Goal: Transaction & Acquisition: Download file/media

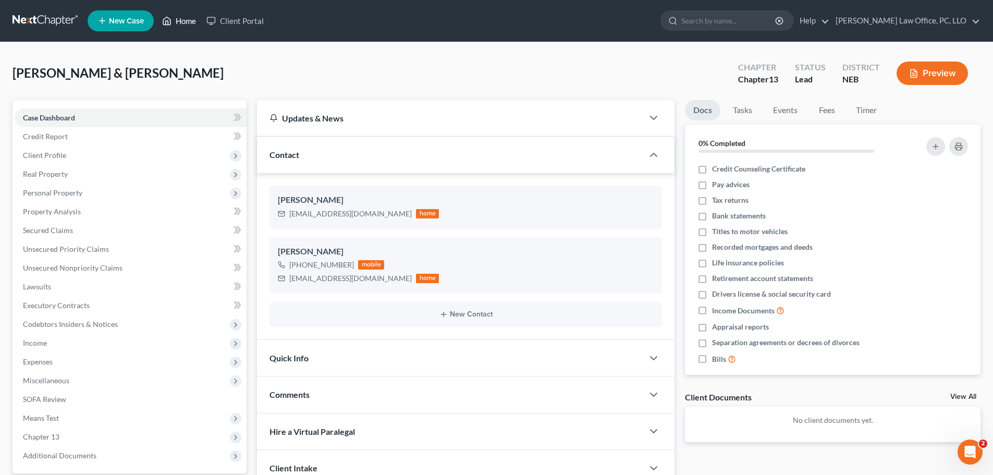
click at [180, 19] on link "Home" at bounding box center [179, 20] width 44 height 19
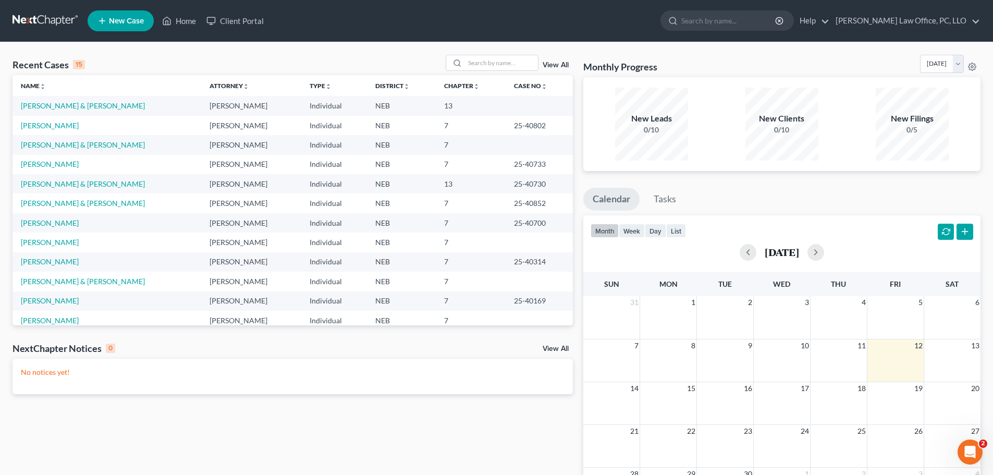
click at [57, 128] on td "[PERSON_NAME]" at bounding box center [107, 125] width 189 height 19
click at [50, 125] on link "[PERSON_NAME]" at bounding box center [50, 125] width 58 height 9
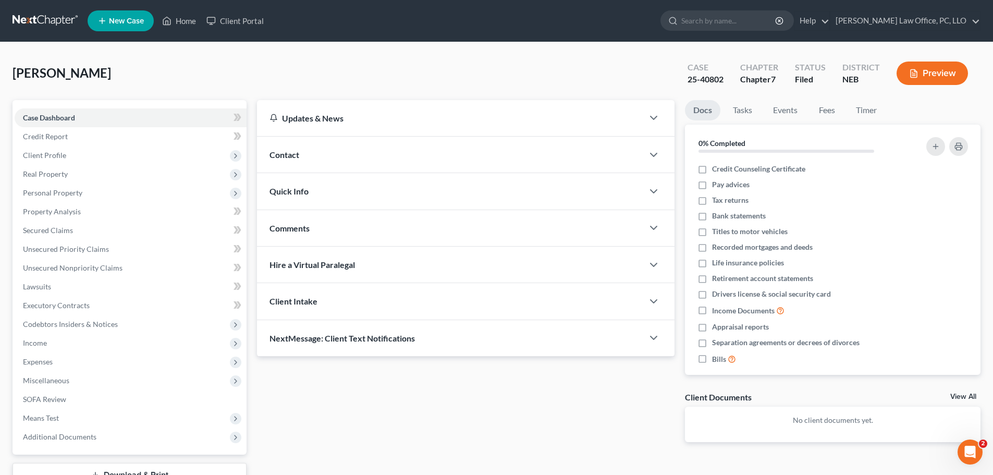
scroll to position [79, 0]
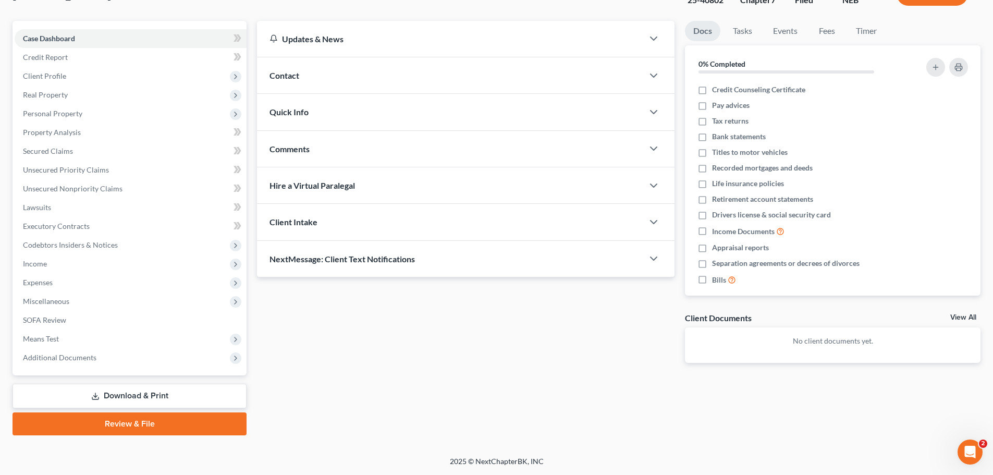
click at [137, 388] on link "Download & Print" at bounding box center [130, 396] width 234 height 25
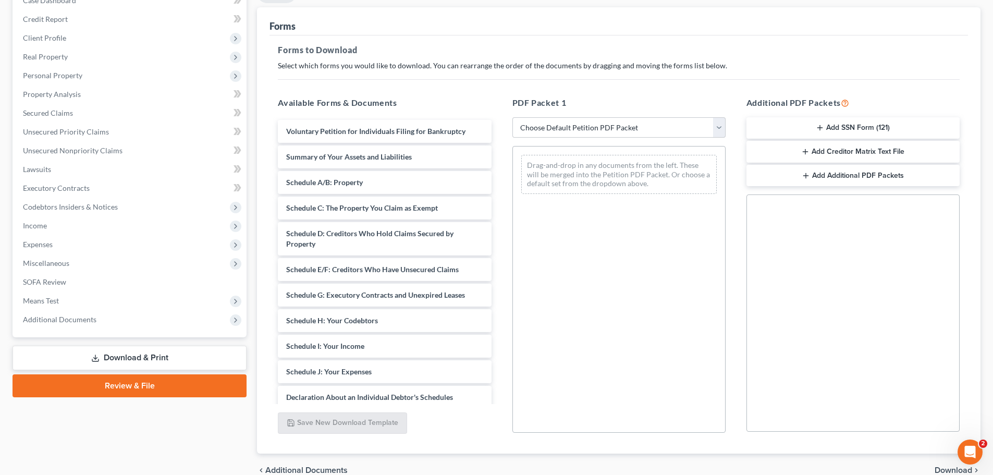
scroll to position [129, 0]
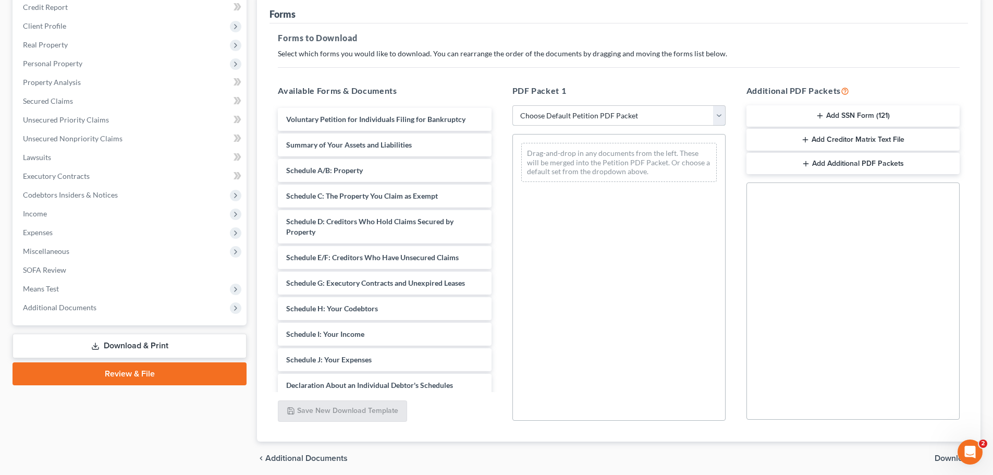
click at [719, 116] on select "Choose Default Petition PDF Packet Complete Bankruptcy Petition (all forms and …" at bounding box center [618, 115] width 213 height 21
select select "0"
click at [512, 105] on select "Choose Default Petition PDF Packet Complete Bankruptcy Petition (all forms and …" at bounding box center [618, 115] width 213 height 21
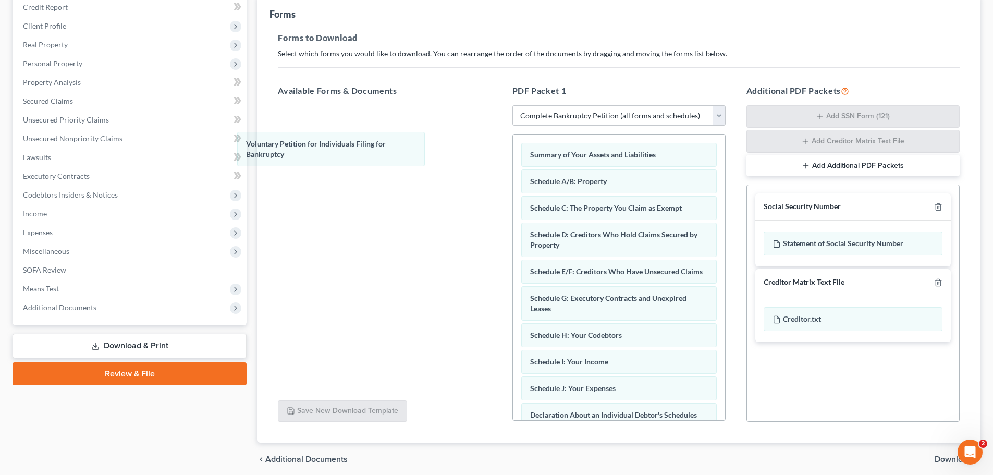
click at [513, 151] on div "Voluntary Petition for Individuals Filing for Bankruptcy Voluntary Petition for…" at bounding box center [619, 432] width 212 height 597
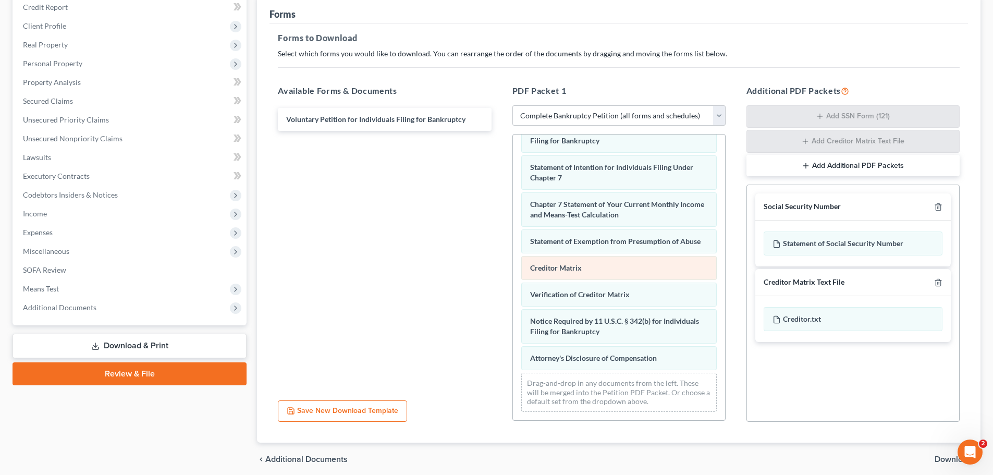
scroll to position [295, 0]
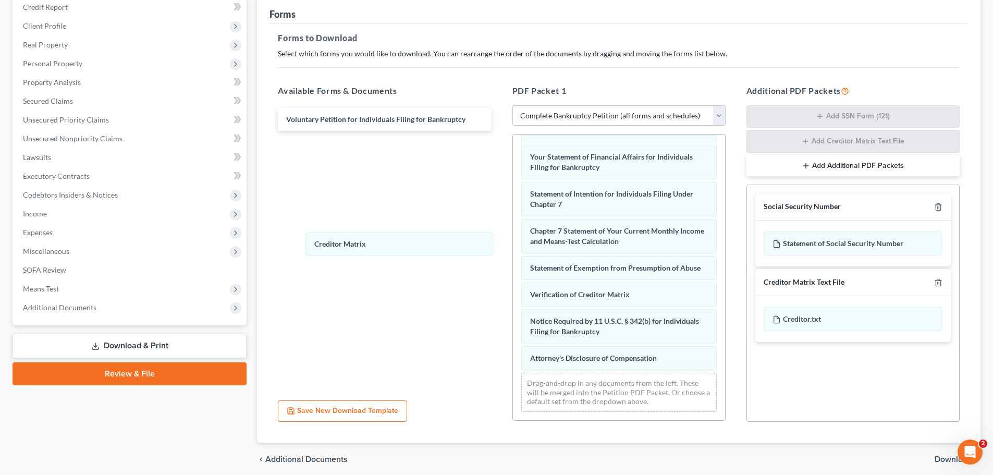
drag, startPoint x: 629, startPoint y: 262, endPoint x: 623, endPoint y: 262, distance: 5.7
click at [513, 238] on div "Creditor Matrix Summary of Your Assets and Liabilities Schedule A/B: Property S…" at bounding box center [619, 135] width 212 height 570
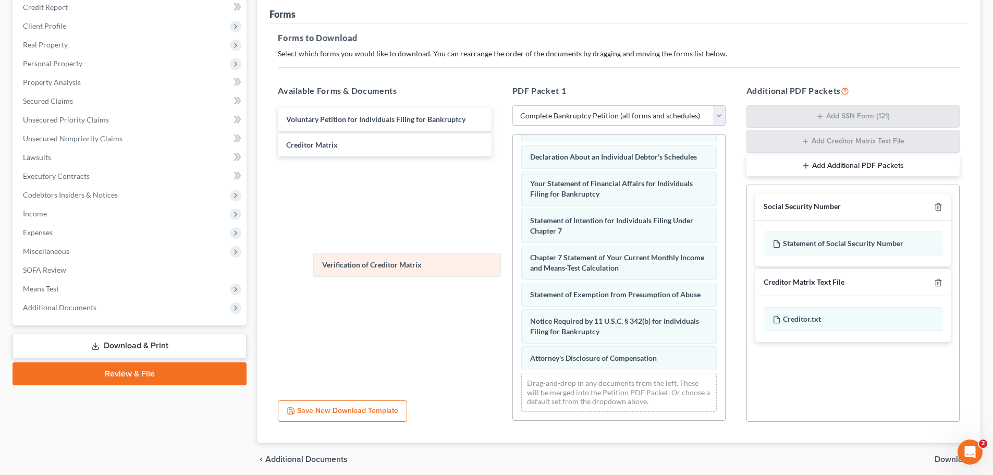
scroll to position [268, 0]
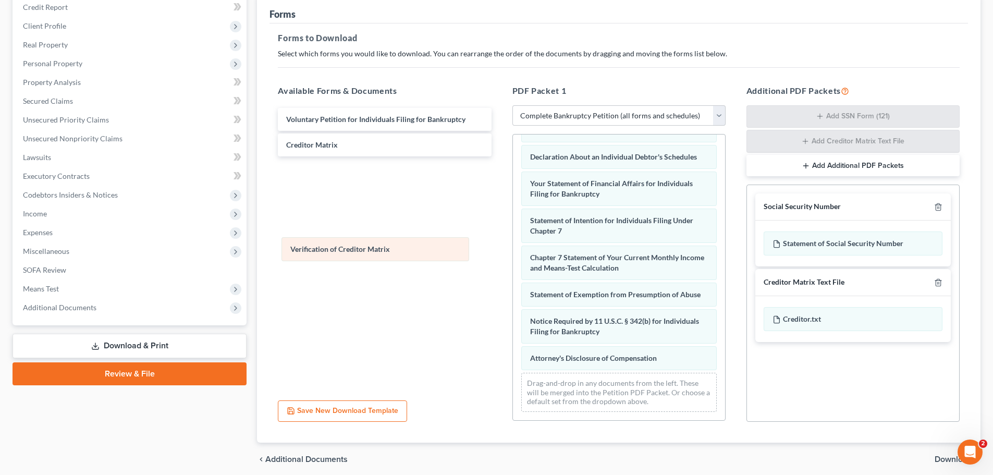
drag, startPoint x: 655, startPoint y: 289, endPoint x: 415, endPoint y: 244, distance: 244.0
click at [513, 244] on div "Verification of Creditor Matrix Summary of Your Assets and Liabilities Schedule…" at bounding box center [619, 148] width 212 height 544
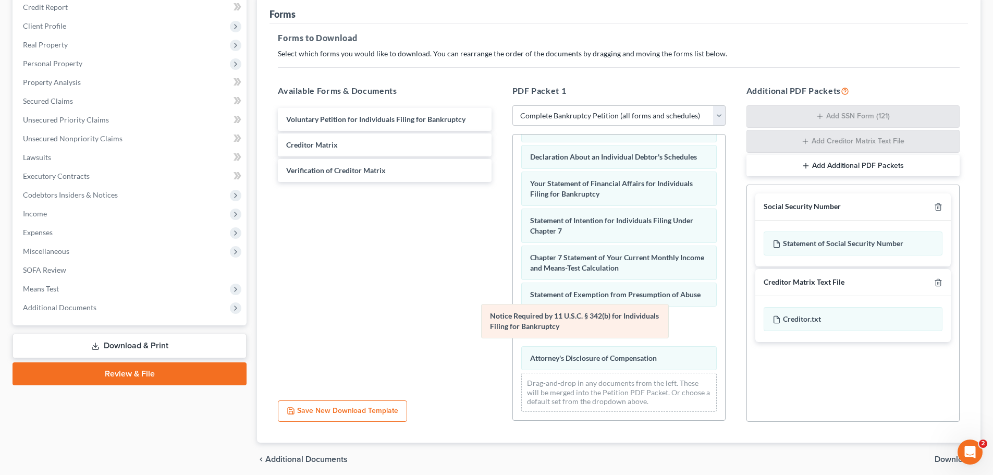
scroll to position [231, 0]
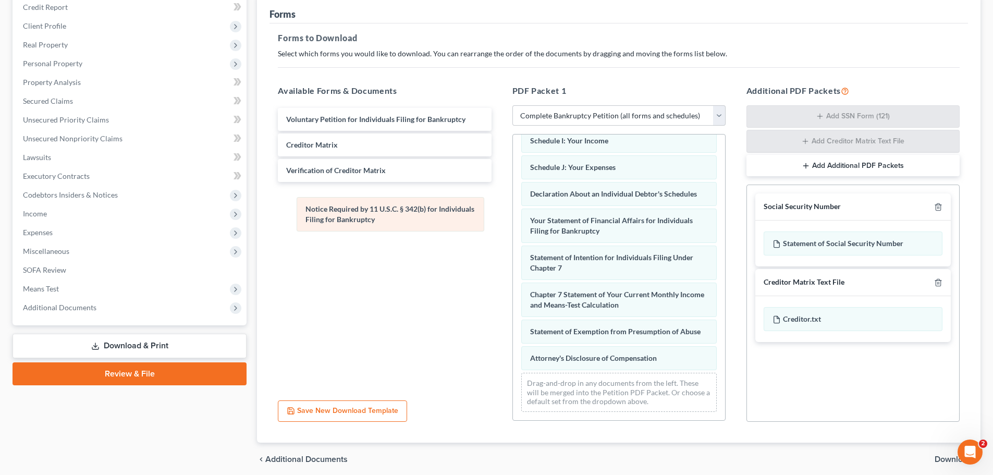
drag, startPoint x: 632, startPoint y: 324, endPoint x: 410, endPoint y: 212, distance: 249.2
click at [513, 212] on div "Notice Required by 11 U.S.C. § 342(b) for Individuals Filing for Bankruptcy Sum…" at bounding box center [619, 166] width 212 height 507
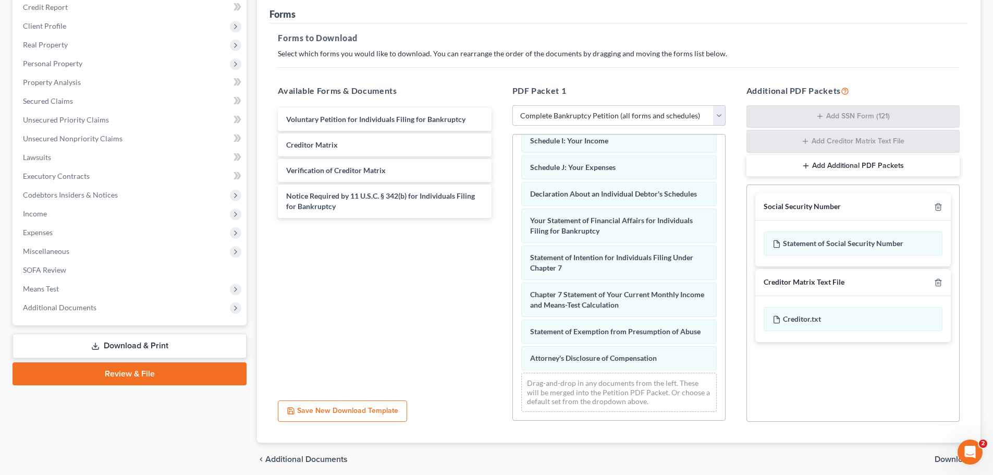
click at [945, 458] on span "Download" at bounding box center [954, 459] width 38 height 8
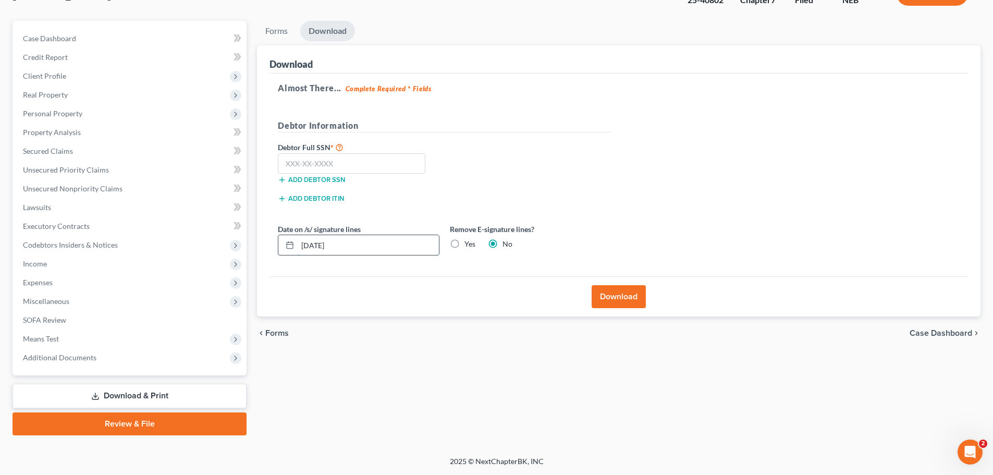
drag, startPoint x: 320, startPoint y: 244, endPoint x: 332, endPoint y: 262, distance: 21.0
click at [320, 244] on input "[DATE]" at bounding box center [368, 245] width 141 height 20
type input "[DATE]"
click at [623, 291] on button "Download" at bounding box center [619, 296] width 54 height 23
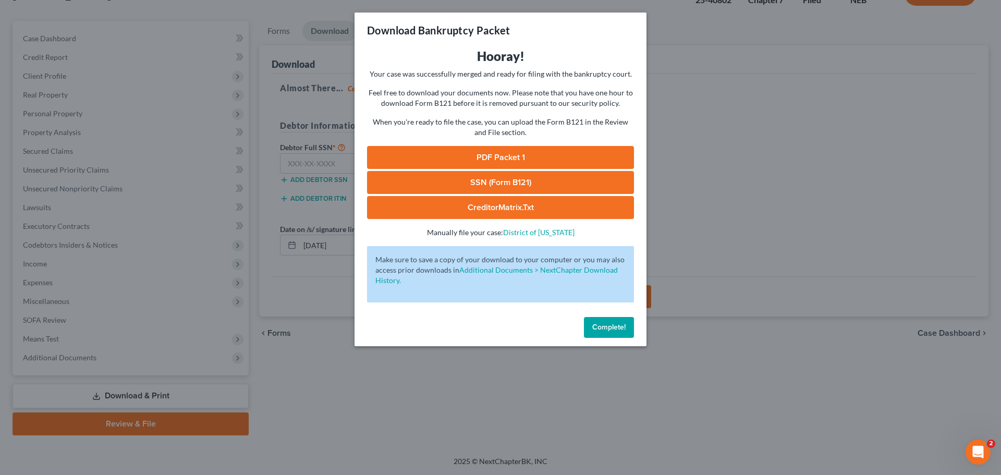
click at [523, 153] on link "PDF Packet 1" at bounding box center [500, 157] width 267 height 23
click at [600, 323] on span "Complete!" at bounding box center [608, 327] width 33 height 9
